Goal: Information Seeking & Learning: Learn about a topic

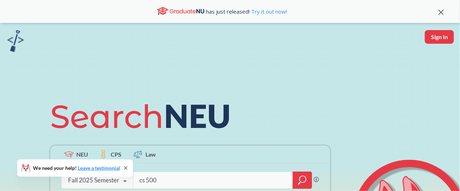
type input "cs 5001"
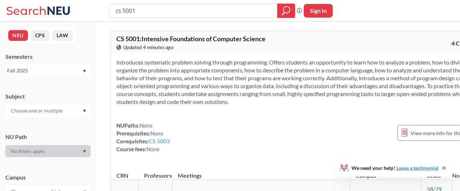
click at [264, 64] on section "Introduces systematic problem solving through programming. Offers students an o…" at bounding box center [297, 81] width 363 height 47
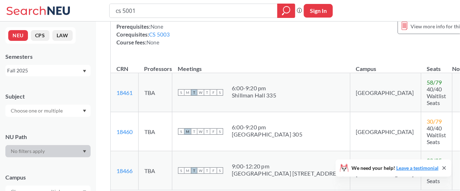
scroll to position [143, 0]
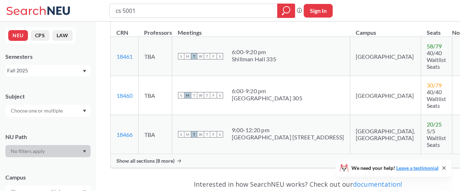
click at [156, 158] on span "Show all sections (8 more)" at bounding box center [145, 161] width 58 height 6
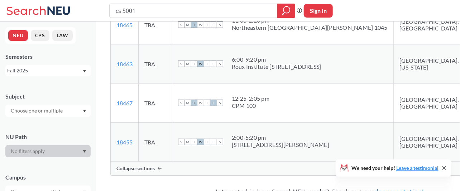
scroll to position [382, 0]
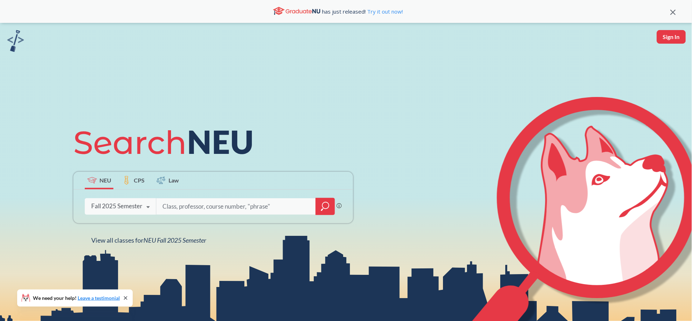
click at [242, 204] on input "search" at bounding box center [236, 206] width 149 height 15
type input "direct study biot"
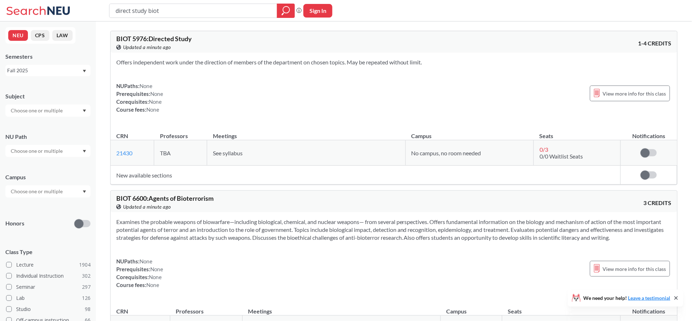
drag, startPoint x: 174, startPoint y: 10, endPoint x: 111, endPoint y: 4, distance: 62.9
click at [111, 4] on div "direct study biot" at bounding box center [202, 11] width 186 height 14
type input "7247"
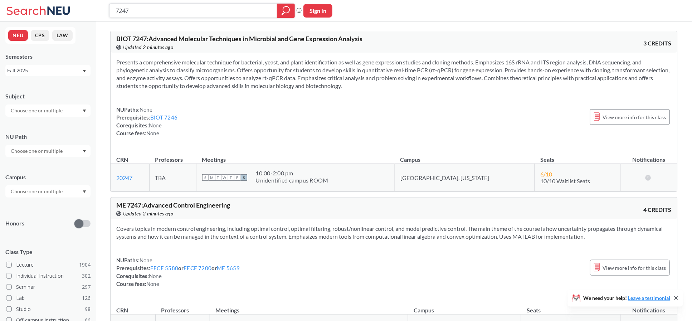
drag, startPoint x: 200, startPoint y: 11, endPoint x: 0, endPoint y: -20, distance: 202.2
click at [0, 0] on html "7247 Phrase search guarantees the exact search appears in the results. Ex. If y…" at bounding box center [346, 160] width 692 height 321
type input "biot 5125"
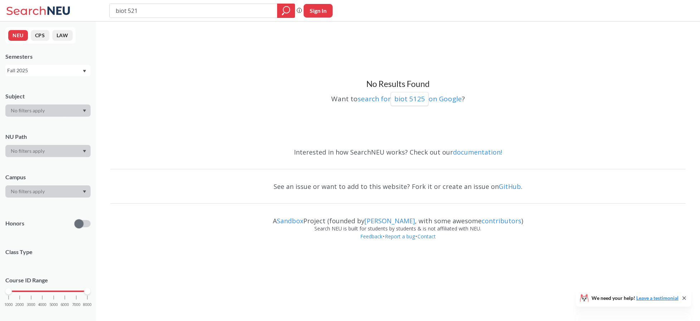
type input "biot 5215"
drag, startPoint x: 156, startPoint y: 6, endPoint x: 131, endPoint y: 6, distance: 25.1
click at [131, 6] on input "biot 5215" at bounding box center [193, 11] width 157 height 12
drag, startPoint x: 159, startPoint y: 13, endPoint x: 81, endPoint y: 1, distance: 79.2
click at [81, 1] on div "biot 5125 Phrase search guarantees the exact search appears in the results. Ex.…" at bounding box center [350, 10] width 700 height 21
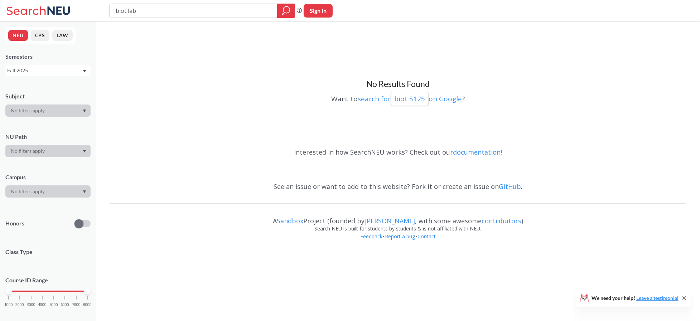
type input "biot labs"
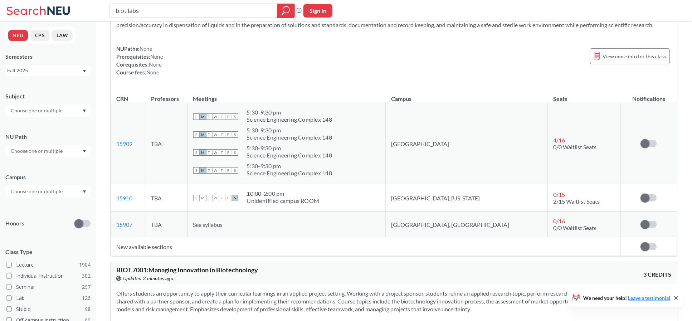
scroll to position [620, 0]
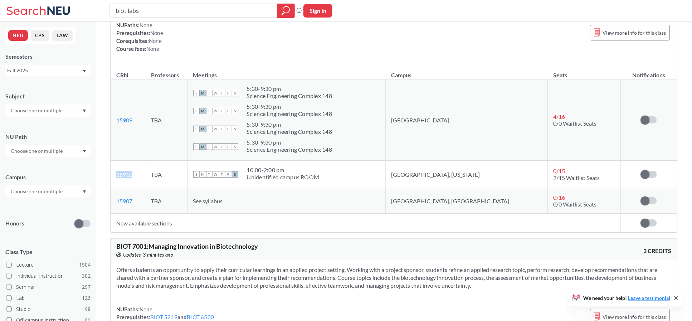
drag, startPoint x: 137, startPoint y: 176, endPoint x: 116, endPoint y: 175, distance: 21.5
click at [116, 175] on td "15910 View this section on Banner." at bounding box center [128, 175] width 35 height 28
copy link "15910"
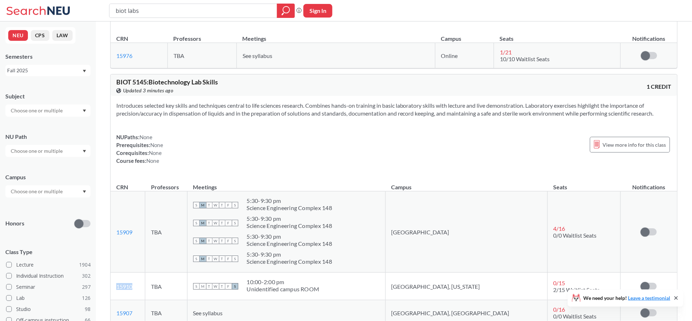
scroll to position [525, 0]
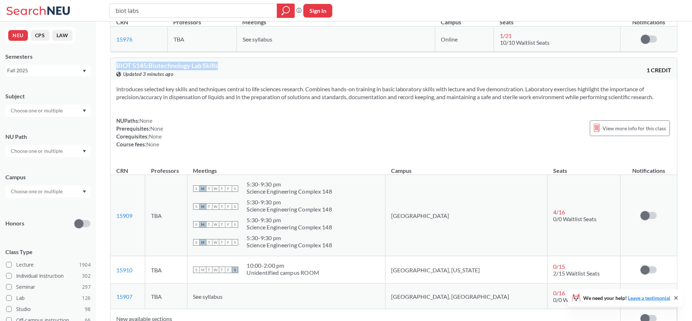
drag, startPoint x: 242, startPoint y: 62, endPoint x: 115, endPoint y: 63, distance: 127.5
click at [115, 63] on div "BIOT 5145 : Biotechnology Lab Skills View this course on Banner. Updated 3 minu…" at bounding box center [394, 68] width 567 height 21
copy span "BIOT 5145 : Biotechnology Lab Skills"
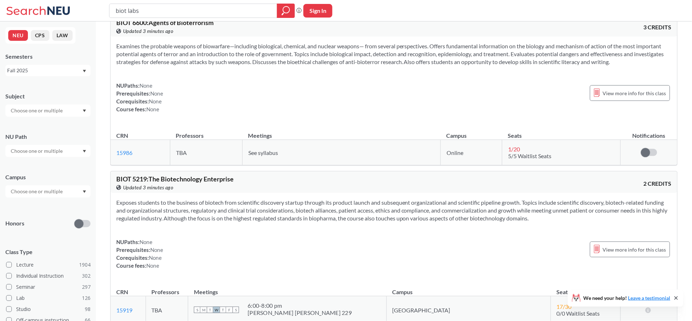
scroll to position [0, 0]
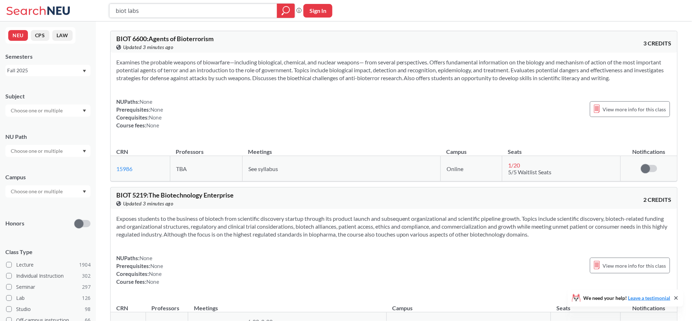
drag, startPoint x: 145, startPoint y: 8, endPoint x: 81, endPoint y: -4, distance: 65.6
click at [81, 0] on html "biot labs Phrase search guarantees the exact search appears in the results. Ex.…" at bounding box center [346, 160] width 692 height 321
paste input "BIOT 5145: Biotechnology Lab Skill"
type input "BIOT 5145: Biotechnology Lab Skills"
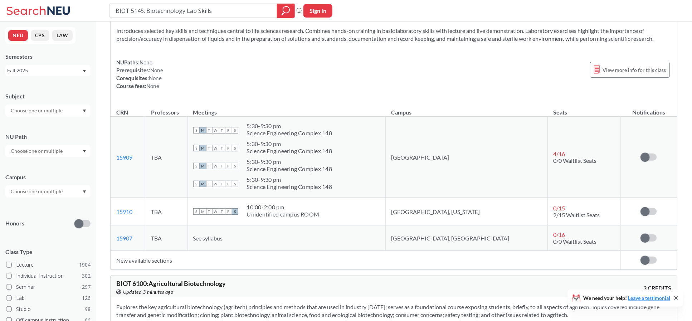
scroll to position [48, 0]
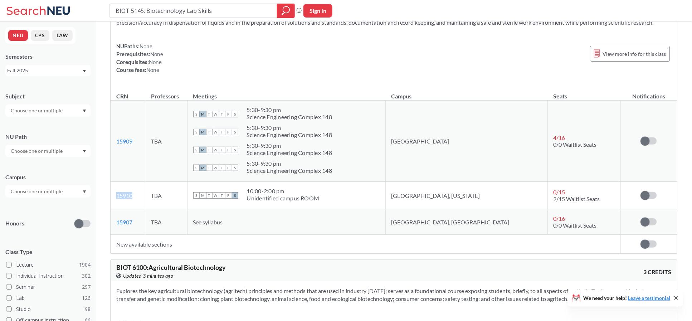
drag, startPoint x: 139, startPoint y: 198, endPoint x: 116, endPoint y: 198, distance: 22.9
click at [116, 198] on td "15910 View this section on Banner." at bounding box center [128, 196] width 35 height 28
copy link "15910"
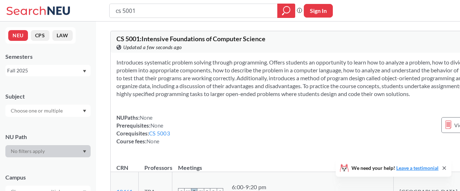
scroll to position [382, 0]
